Goal: Information Seeking & Learning: Find contact information

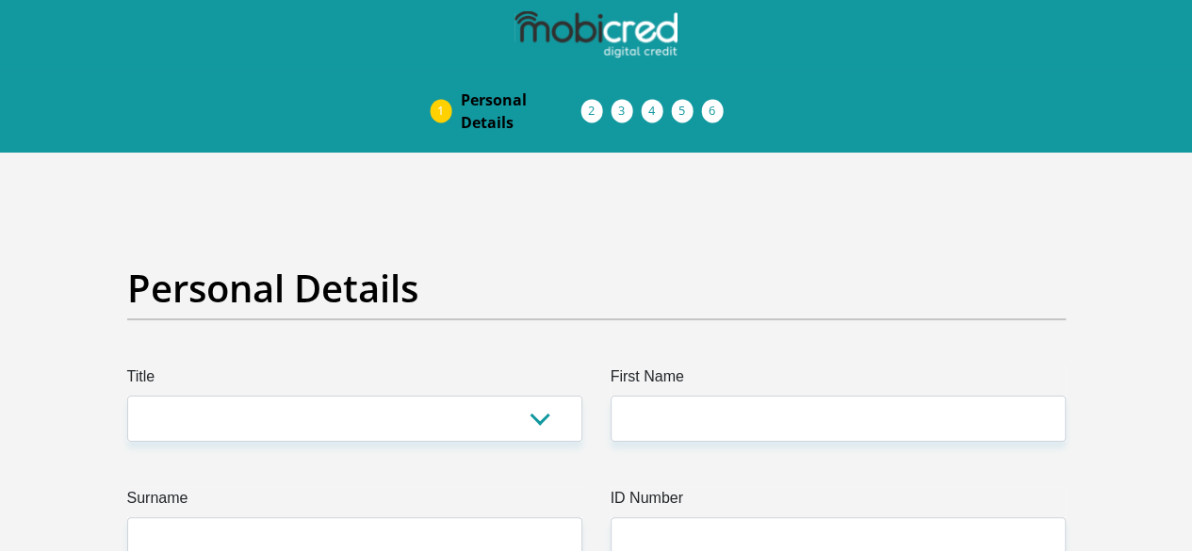
click at [0, 0] on img at bounding box center [0, 0] width 0 height 0
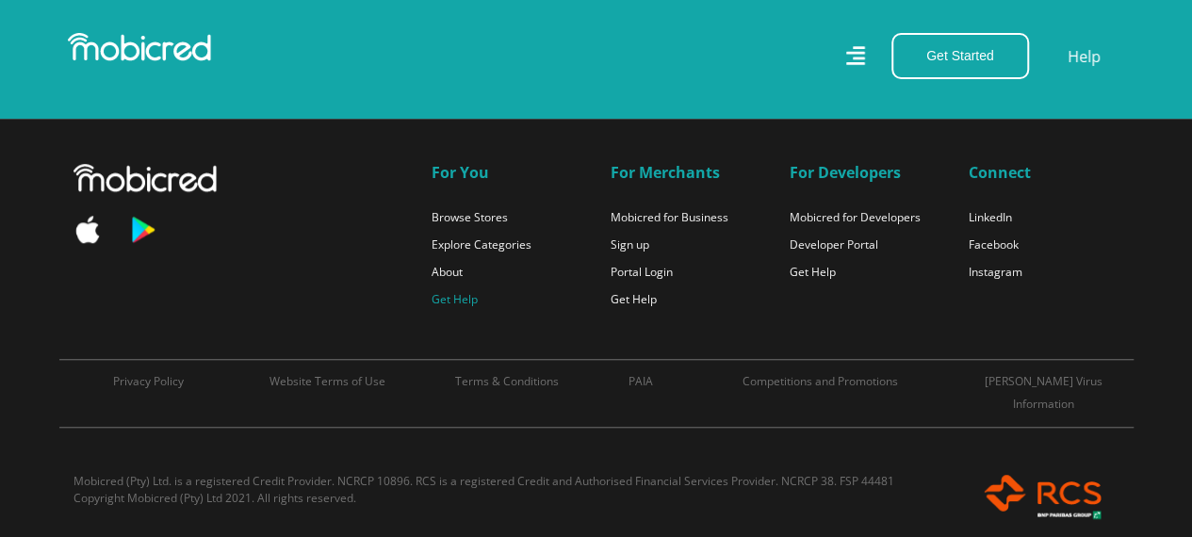
scroll to position [0, 3223]
click at [453, 293] on link "Get Help" at bounding box center [455, 299] width 46 height 16
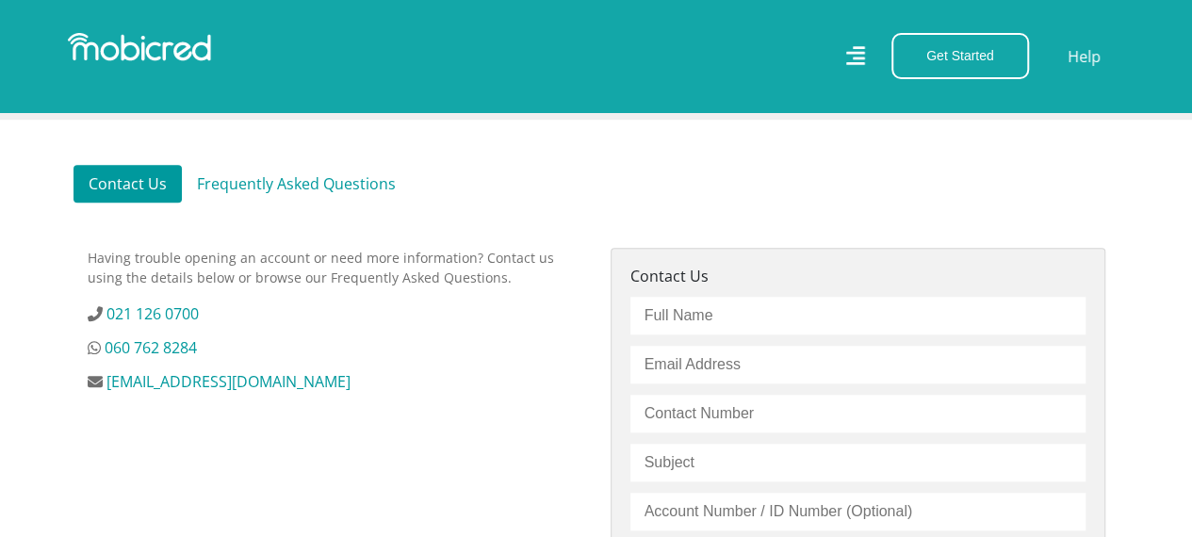
scroll to position [611, 0]
